Goal: Transaction & Acquisition: Download file/media

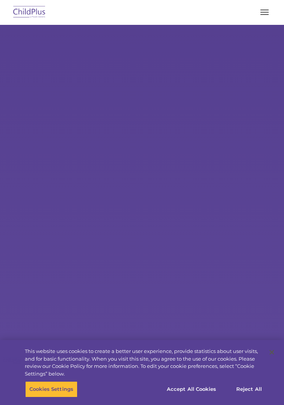
select select "MEDIUM"
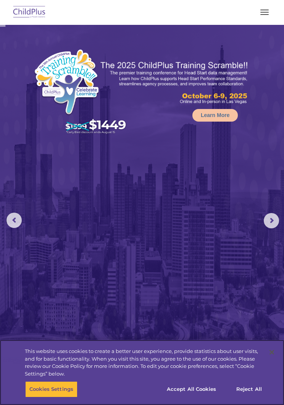
click at [56, 376] on div "This website uses cookies to create a better user experience, provide statistic…" at bounding box center [144, 362] width 239 height 30
click at [46, 391] on button "Cookies Settings" at bounding box center [51, 389] width 52 height 16
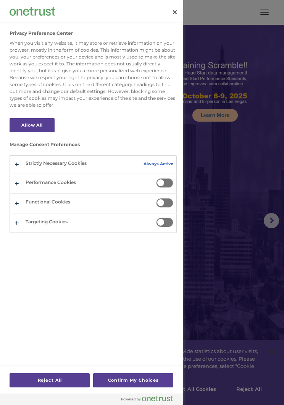
click at [174, 183] on button "Privacy Preference Center" at bounding box center [93, 183] width 167 height 19
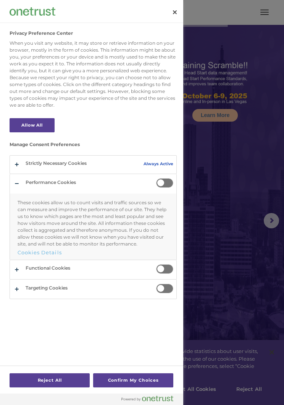
click at [166, 182] on span "Privacy Preference Center" at bounding box center [164, 183] width 17 height 10
click at [156, 178] on input "Performance Cookies" at bounding box center [156, 178] width 0 height 0
click at [172, 180] on span "Privacy Preference Center" at bounding box center [164, 183] width 17 height 10
click at [156, 178] on input "Performance Cookies" at bounding box center [156, 178] width 0 height 0
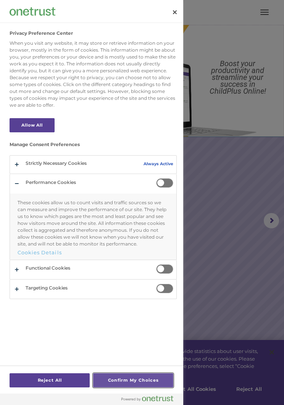
click at [134, 373] on button "Confirm My Choices" at bounding box center [133, 380] width 80 height 14
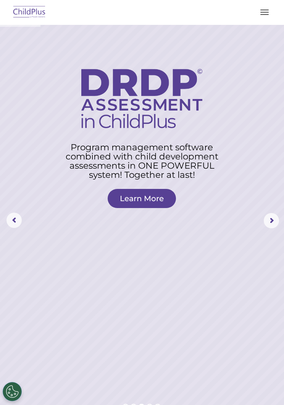
click at [282, 199] on rs-layer at bounding box center [142, 220] width 284 height 391
click at [278, 213] on rs-arrow at bounding box center [271, 220] width 15 height 15
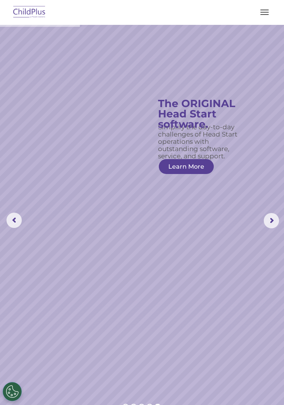
click at [273, 215] on rs-arrow at bounding box center [271, 220] width 15 height 15
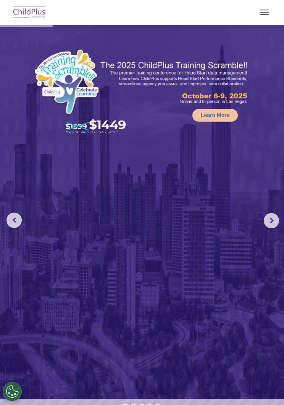
click at [271, 211] on img at bounding box center [142, 212] width 284 height 374
click at [269, 7] on button "button" at bounding box center [265, 12] width 16 height 12
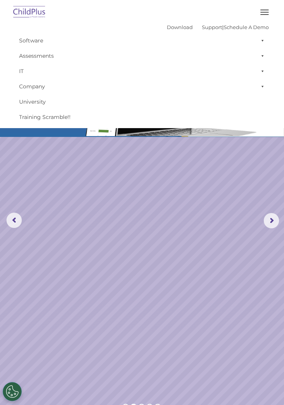
click at [168, 24] on link "Download" at bounding box center [180, 27] width 26 height 6
